Goal: Book appointment/travel/reservation

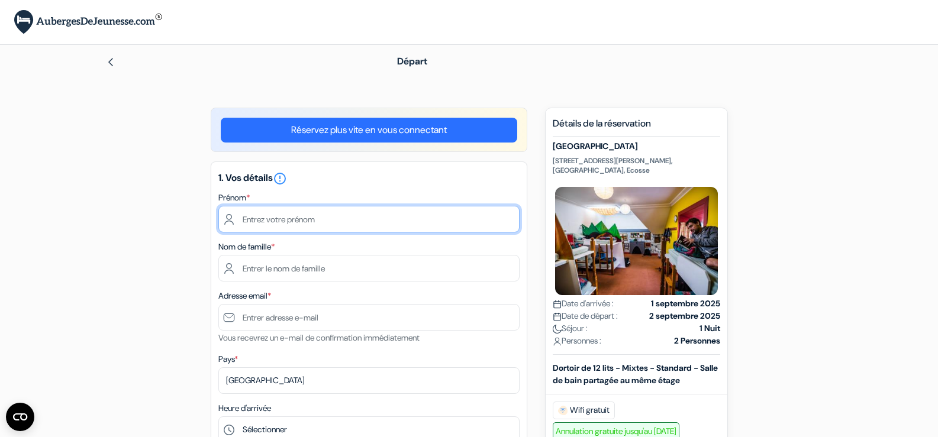
click at [266, 218] on input "text" at bounding box center [368, 219] width 301 height 27
type input "Edouard"
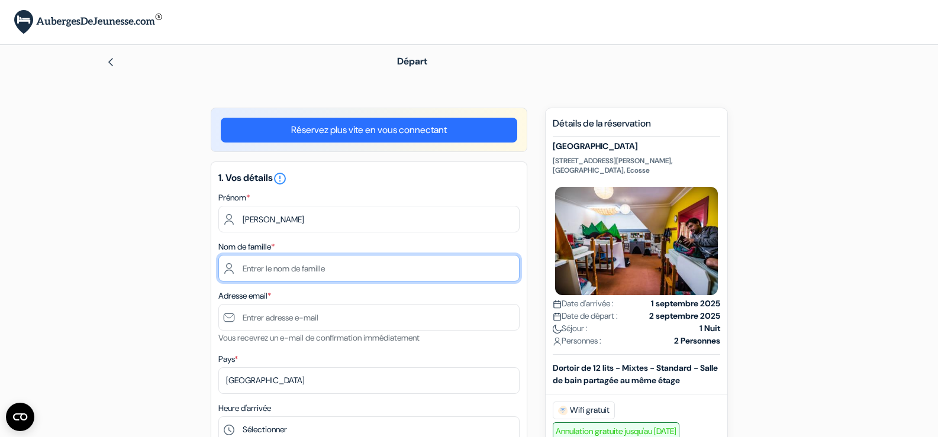
type input "LIGOT"
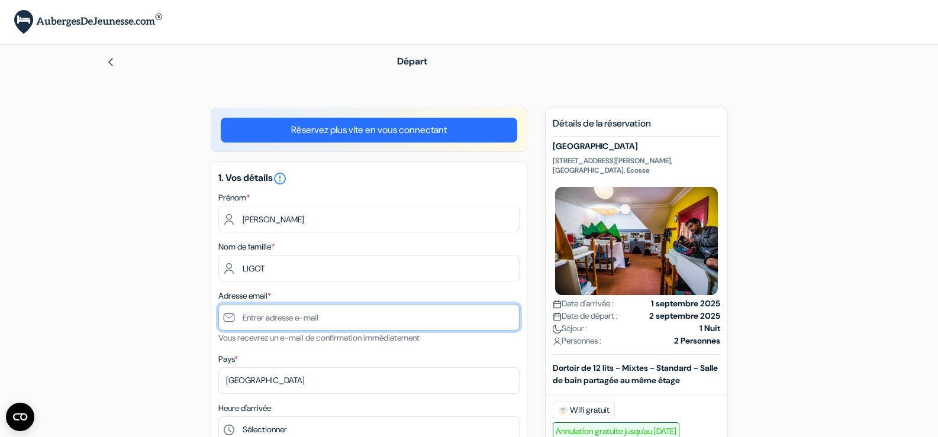
type input "[EMAIL_ADDRESS][DOMAIN_NAME]"
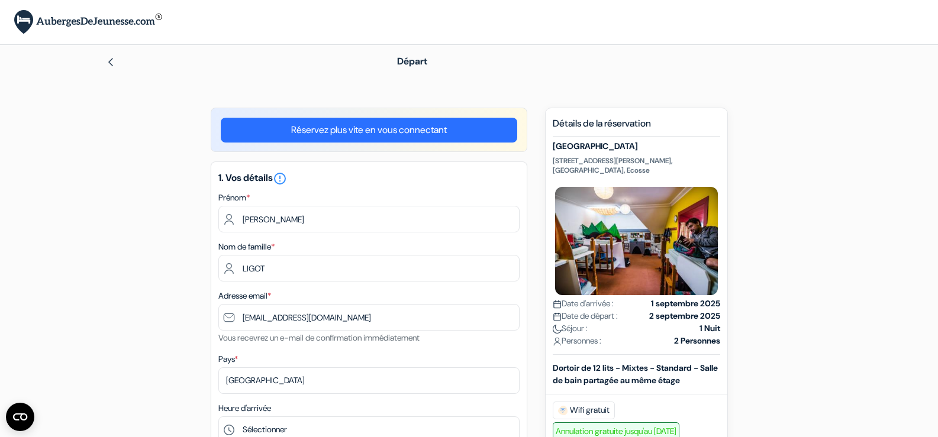
type input "+33658623423"
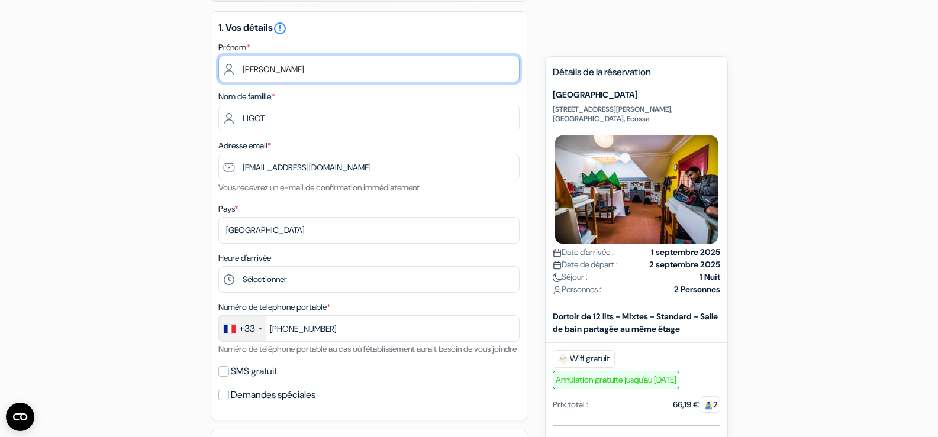
scroll to position [178, 0]
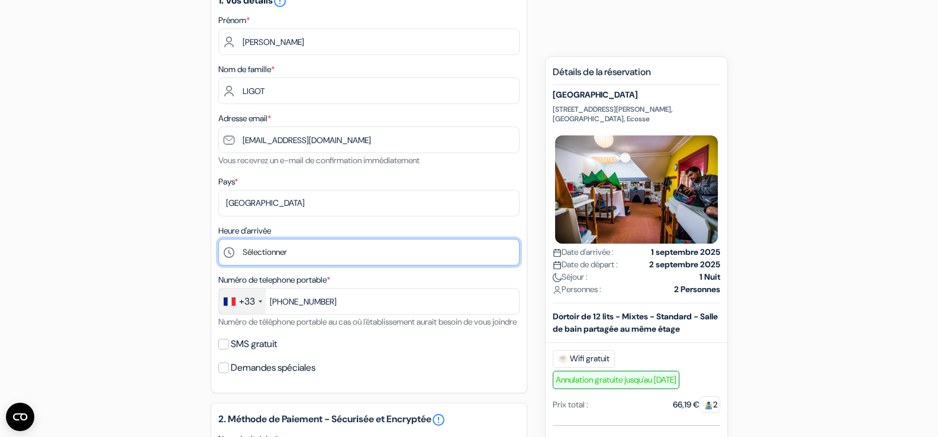
click at [313, 252] on select "Sélectionner 1:00 2:00 3:00 4:00 5:00 6:00 7:00 8:00 9:00 10:00 11:00 12:00 13:…" at bounding box center [368, 252] width 301 height 27
select select "23"
click at [218, 239] on select "Sélectionner 1:00 2:00 3:00 4:00 5:00 6:00 7:00 8:00 9:00 10:00 11:00 12:00 13:…" at bounding box center [368, 252] width 301 height 27
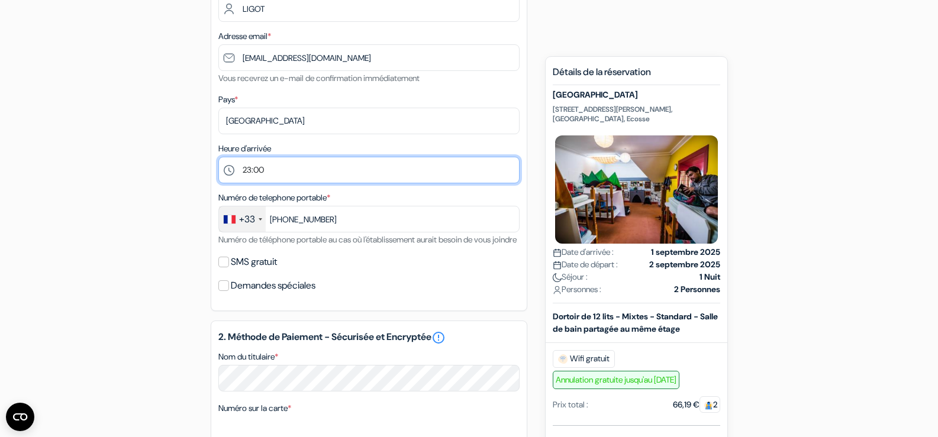
scroll to position [296, 0]
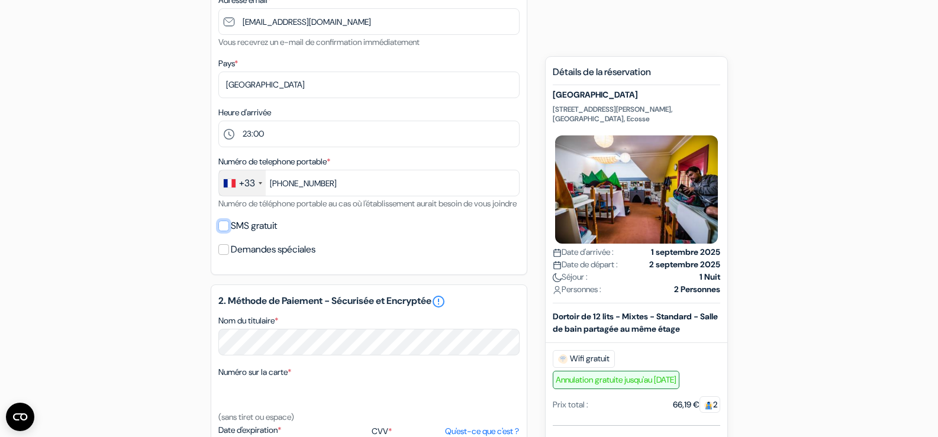
click at [224, 231] on input "SMS gratuit" at bounding box center [223, 226] width 11 height 11
checkbox input "true"
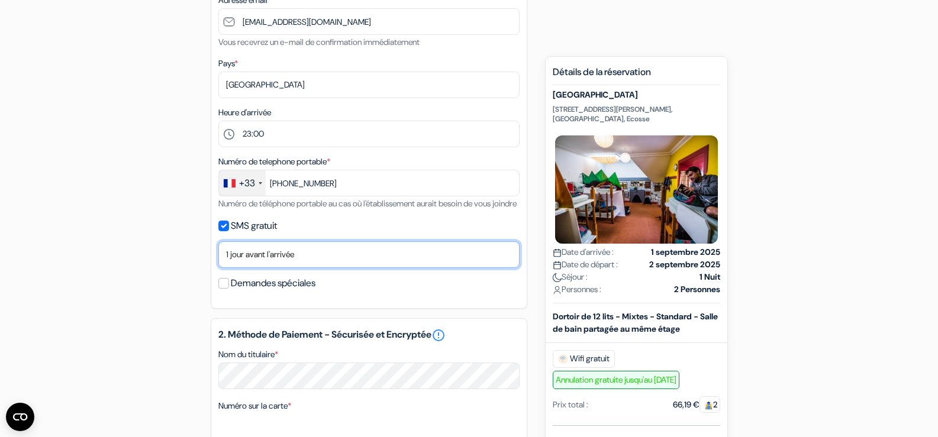
click at [320, 268] on select "Non merci Maintenant Le jour de votre arrivée 1 jour avant l'arrivée 2 jours av…" at bounding box center [368, 254] width 301 height 27
click at [218, 256] on select "Non merci Maintenant Le jour de votre arrivée 1 jour avant l'arrivée 2 jours av…" at bounding box center [368, 254] width 301 height 27
click at [310, 259] on select "Non merci Maintenant Le jour de votre arrivée 1 jour avant l'arrivée 2 jours av…" at bounding box center [368, 254] width 301 height 27
select select "0"
click at [218, 256] on select "Non merci Maintenant Le jour de votre arrivée 1 jour avant l'arrivée 2 jours av…" at bounding box center [368, 254] width 301 height 27
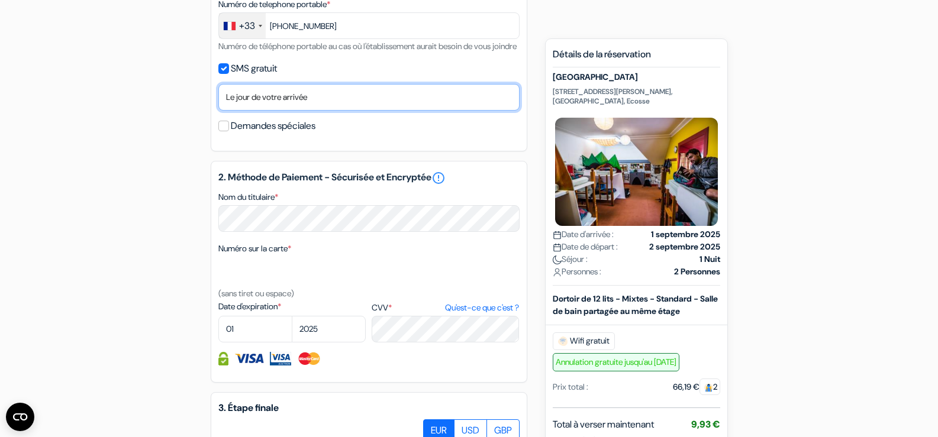
scroll to position [473, 0]
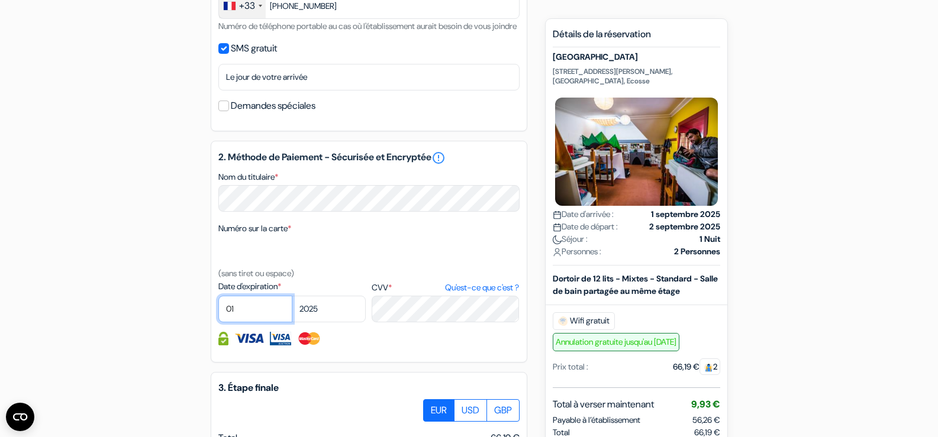
click at [244, 323] on select "01 02 03 04 05 06 07 08 09 10 11 12" at bounding box center [255, 309] width 74 height 27
select select "08"
click at [218, 310] on select "01 02 03 04 05 06 07 08 09 10 11 12" at bounding box center [255, 309] width 74 height 27
click at [310, 318] on select "2025 2026 2027 2028 2029 2030 2031 2032 2033 2034 2035 2036 2037 2038 2039 2040…" at bounding box center [329, 309] width 74 height 27
select select "2030"
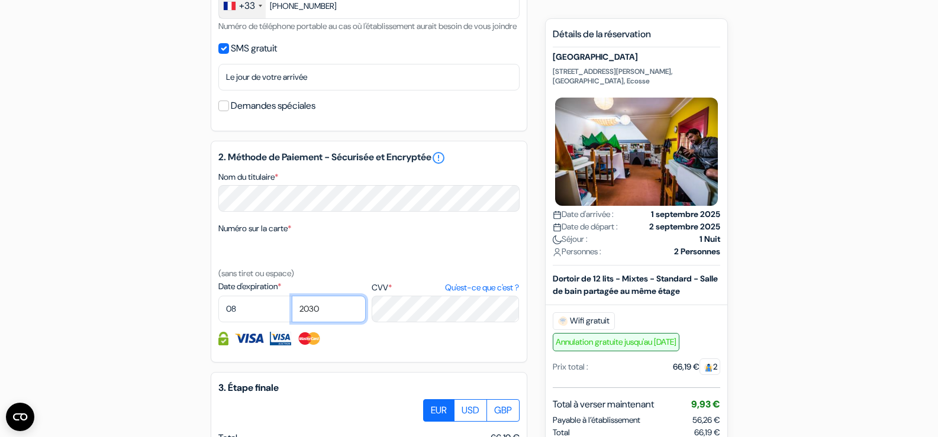
click at [292, 310] on select "2025 2026 2027 2028 2029 2030 2031 2032 2033 2034 2035 2036 2037 2038 2039 2040…" at bounding box center [329, 309] width 74 height 27
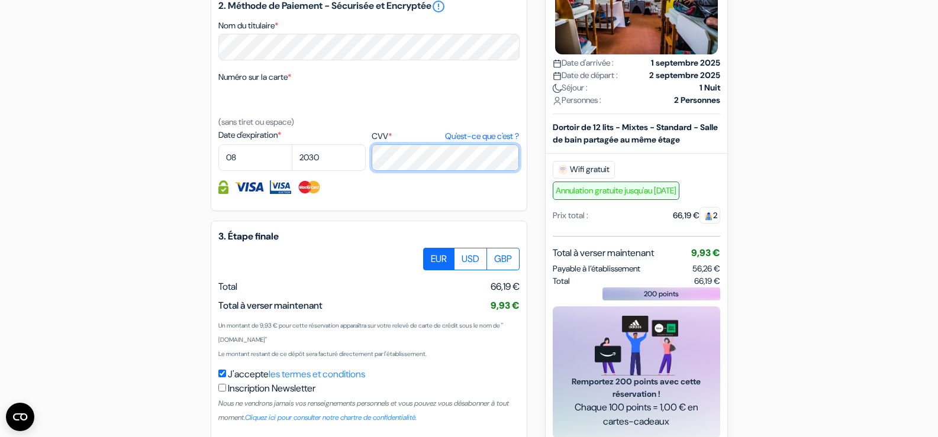
scroll to position [651, 0]
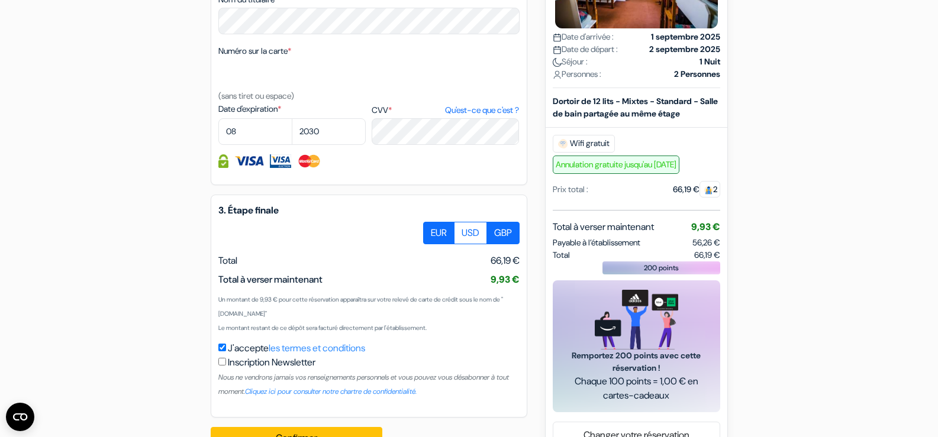
click at [498, 244] on label "GBP" at bounding box center [502, 233] width 33 height 22
click at [431, 230] on input "GBP" at bounding box center [428, 226] width 8 height 8
radio input "true"
click at [476, 244] on label "USD" at bounding box center [470, 233] width 33 height 22
click at [431, 230] on input "USD" at bounding box center [428, 226] width 8 height 8
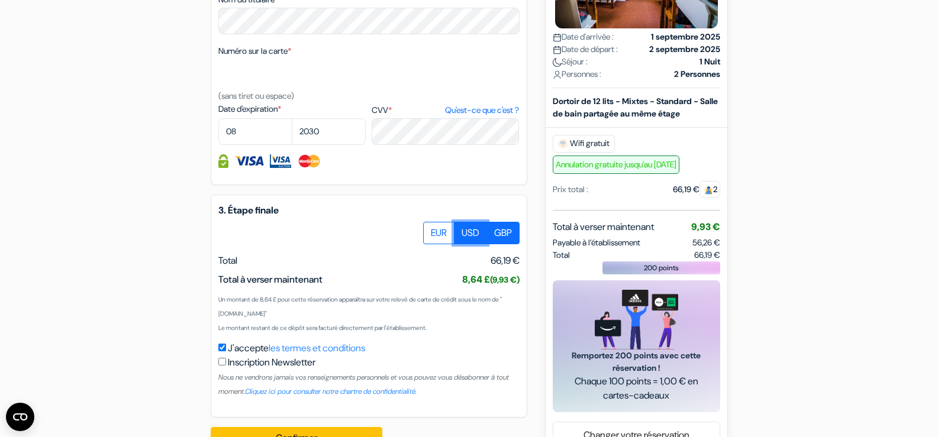
radio input "true"
click at [436, 241] on label "EUR" at bounding box center [438, 233] width 31 height 22
click at [431, 230] on input "EUR" at bounding box center [428, 226] width 8 height 8
radio input "true"
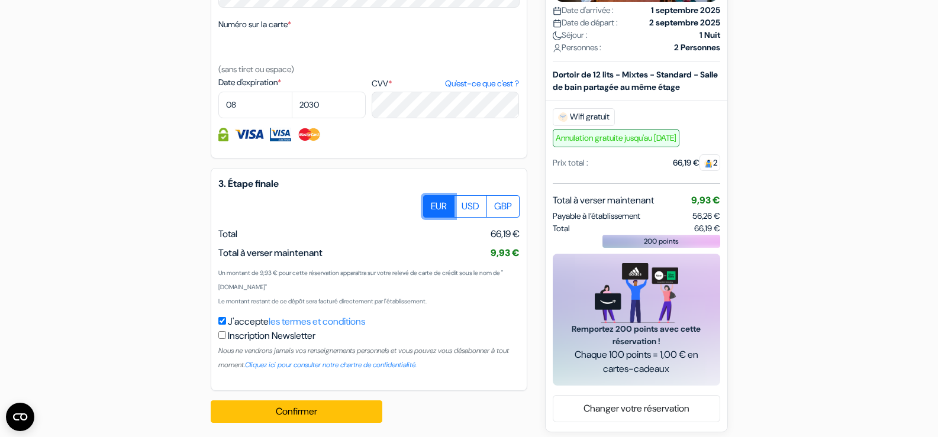
scroll to position [699, 0]
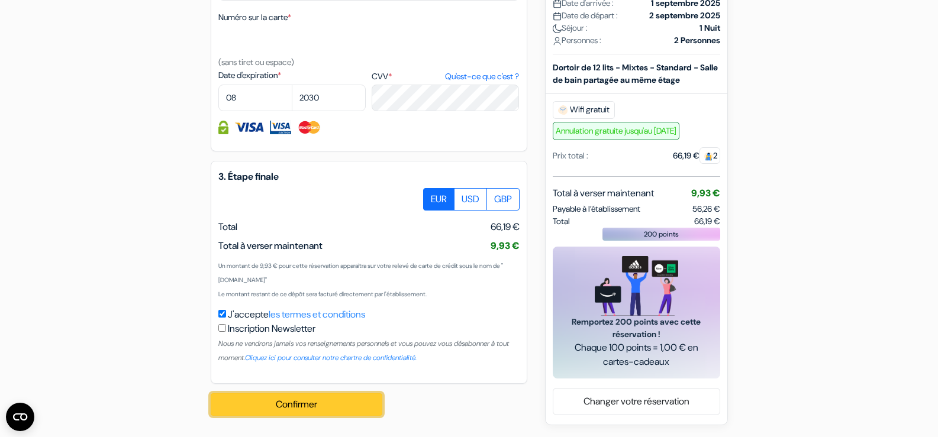
click at [247, 399] on button "Confirmer Loading..." at bounding box center [297, 405] width 172 height 22
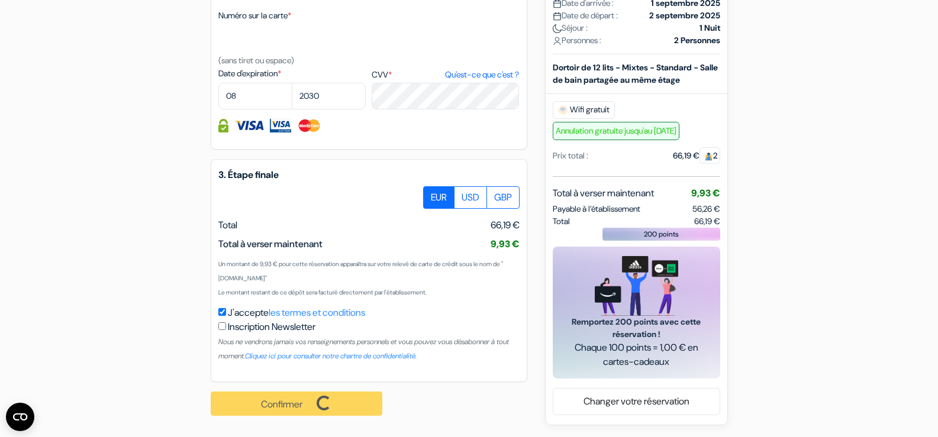
scroll to position [701, 0]
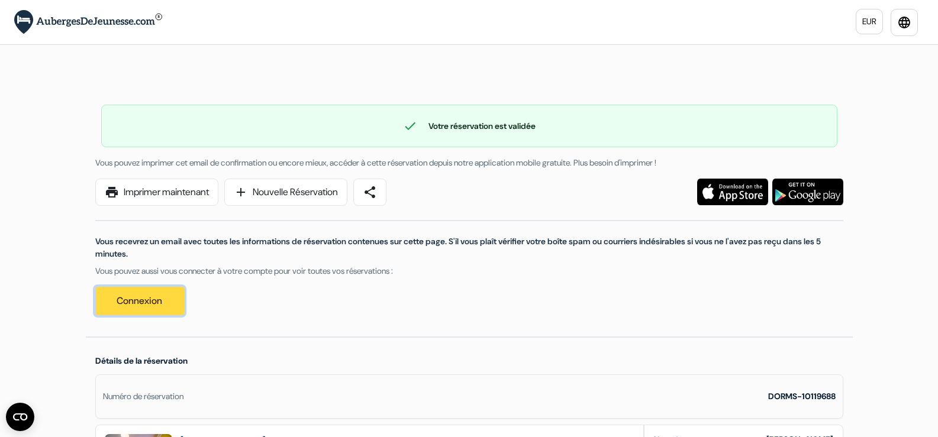
click at [134, 311] on link "Connexion" at bounding box center [139, 301] width 89 height 28
